Goal: Transaction & Acquisition: Purchase product/service

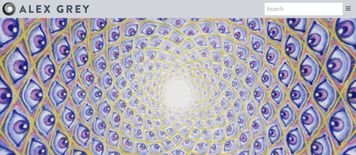
click at [347, 14] on div at bounding box center [348, 9] width 11 height 12
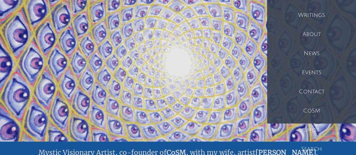
scroll to position [11, 0]
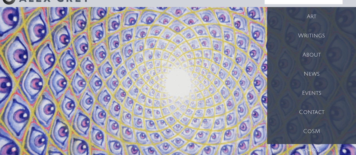
click at [321, 153] on div "Shop" at bounding box center [311, 150] width 89 height 19
